Goal: Check status: Check status

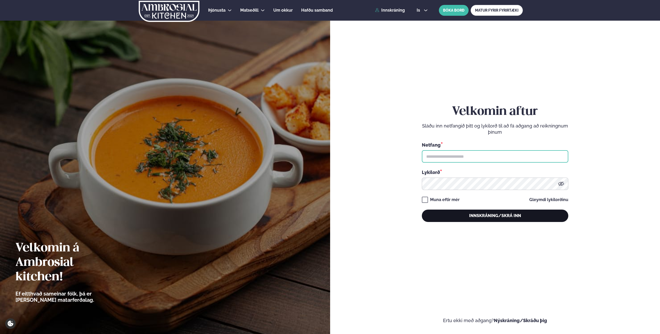
type input "**********"
click at [468, 217] on button "Innskráning/Skrá inn" at bounding box center [495, 216] width 146 height 12
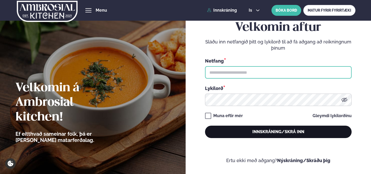
type input "**********"
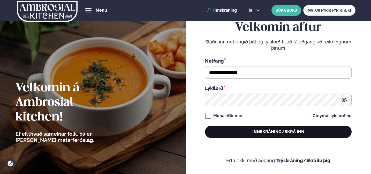
click at [231, 131] on button "Innskráning/Skrá inn" at bounding box center [278, 132] width 146 height 12
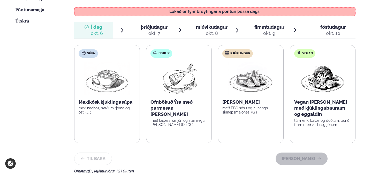
scroll to position [161, 0]
click at [150, 30] on div "okt. 7" at bounding box center [154, 33] width 27 height 6
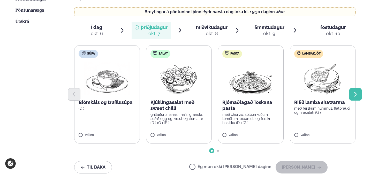
click at [360, 90] on button "Next slide" at bounding box center [355, 94] width 12 height 12
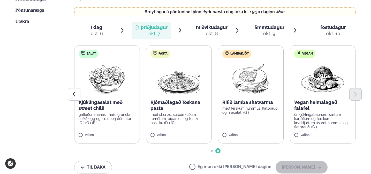
click at [222, 25] on span "miðvikudagur" at bounding box center [212, 27] width 32 height 5
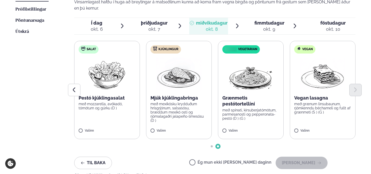
scroll to position [151, 0]
click at [74, 88] on icon "Previous slide" at bounding box center [74, 90] width 3 height 5
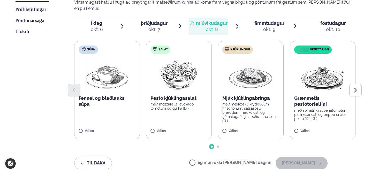
click at [268, 20] on span "fimmtudagur" at bounding box center [269, 22] width 30 height 5
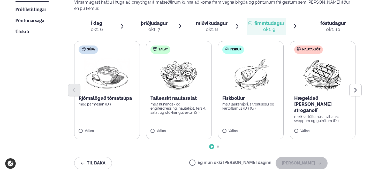
scroll to position [145, 0]
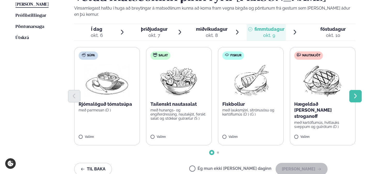
click at [353, 93] on icon "Next slide" at bounding box center [355, 96] width 6 height 6
